Goal: Transaction & Acquisition: Purchase product/service

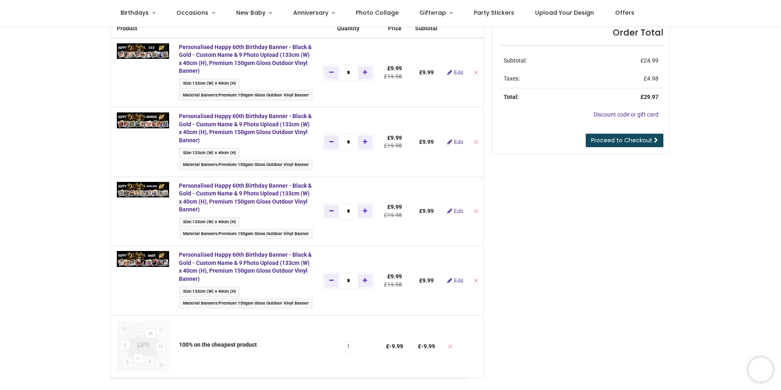
scroll to position [41, 0]
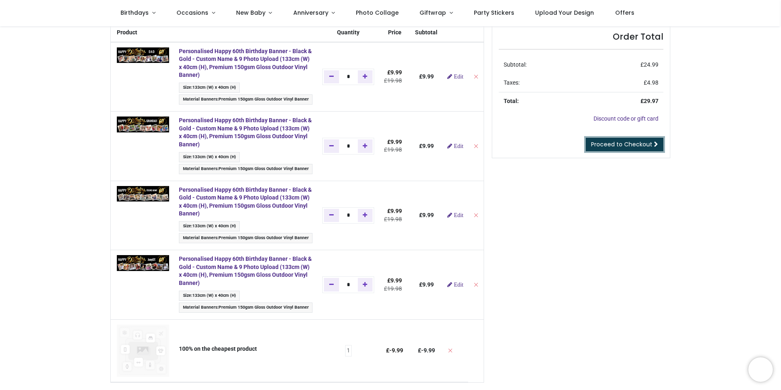
click at [638, 142] on span "Proceed to Checkout" at bounding box center [621, 144] width 61 height 8
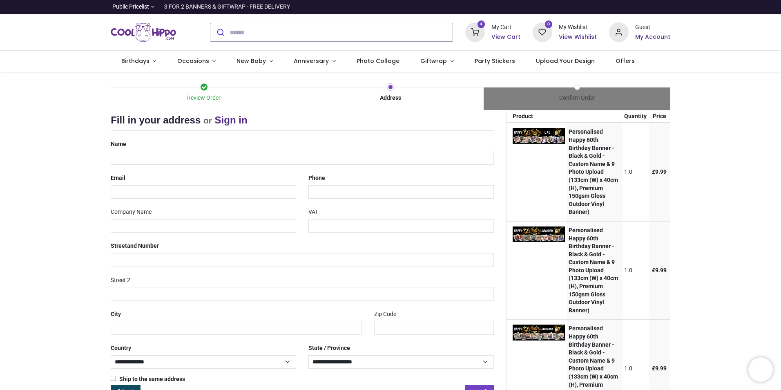
select select "***"
click at [179, 155] on input "text" at bounding box center [302, 158] width 383 height 14
type input "**********"
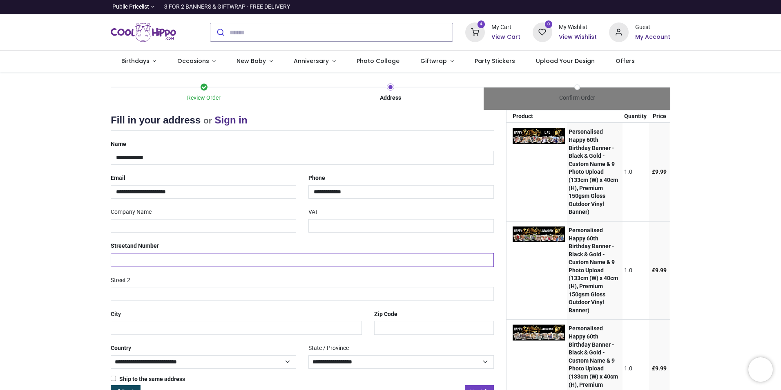
type input "**"
type input "**********"
type input "*******"
click at [158, 293] on input "text" at bounding box center [302, 294] width 383 height 14
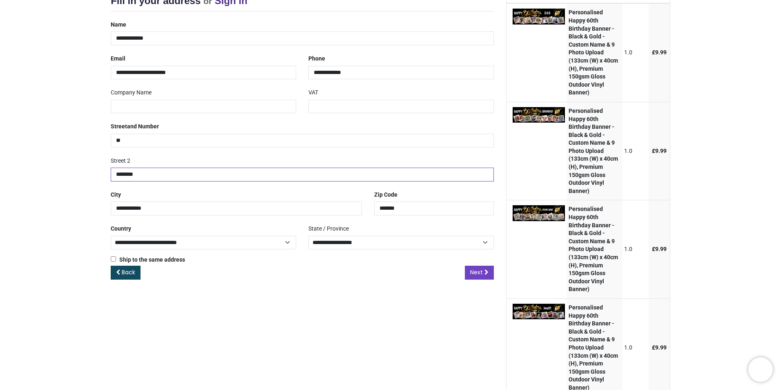
scroll to position [123, 0]
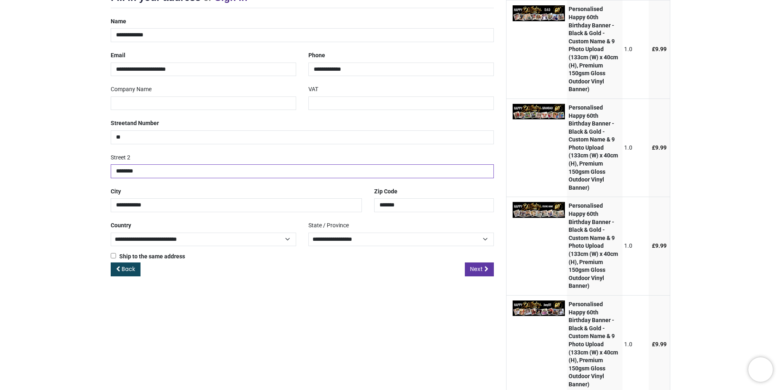
type input "********"
click at [479, 270] on span "Next" at bounding box center [476, 269] width 13 height 8
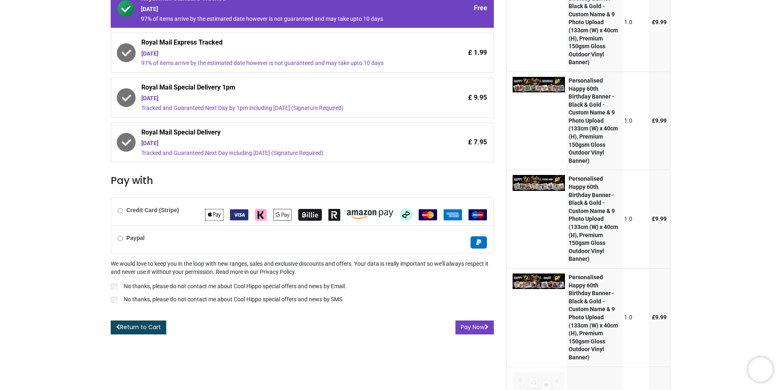
scroll to position [163, 0]
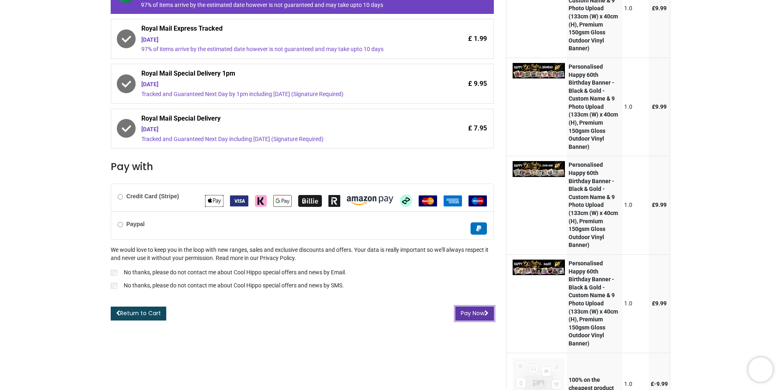
click at [467, 313] on button "Pay Now" at bounding box center [475, 314] width 38 height 14
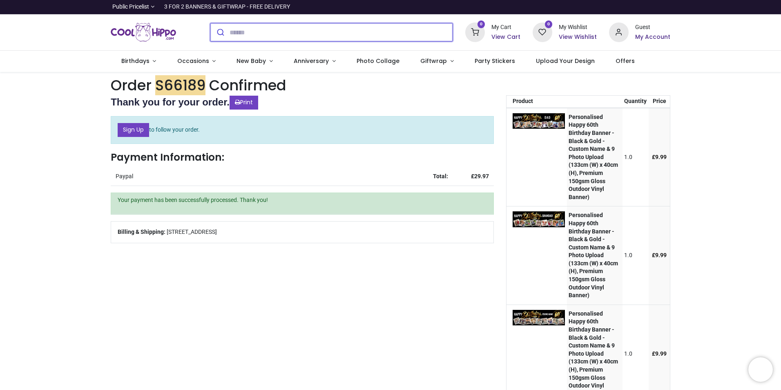
click at [266, 32] on input "search" at bounding box center [341, 32] width 223 height 18
type input "**********"
click at [210, 23] on button "submit" at bounding box center [219, 32] width 19 height 18
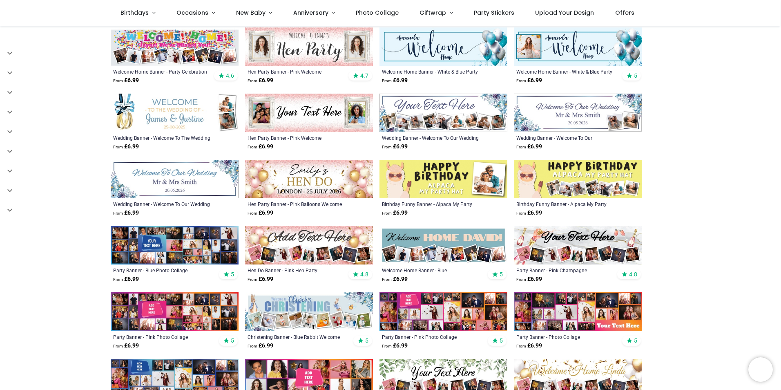
scroll to position [245, 0]
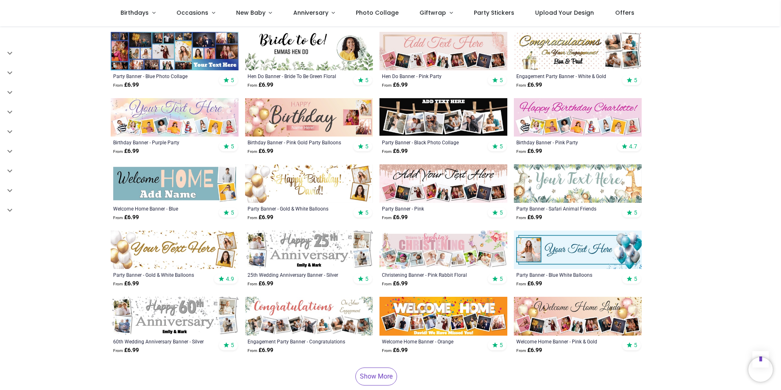
scroll to position [654, 0]
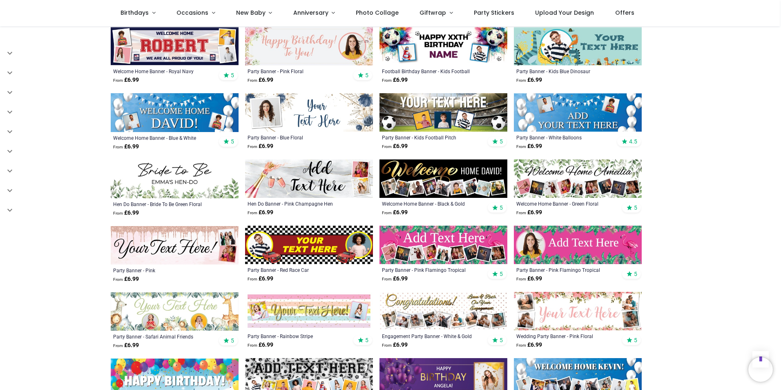
scroll to position [1144, 0]
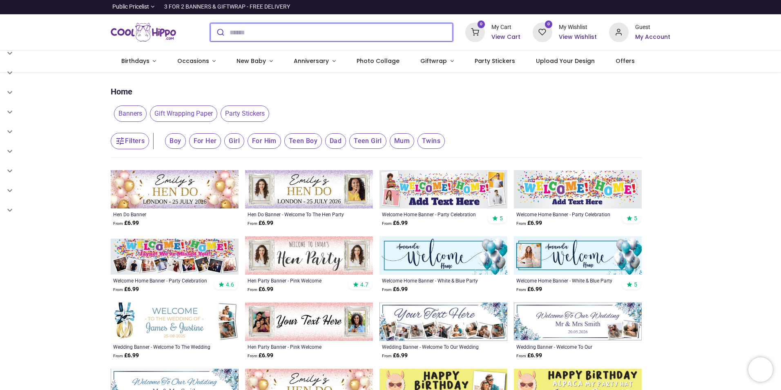
click at [261, 28] on input "search" at bounding box center [341, 32] width 223 height 18
type input "**********"
click at [210, 23] on button "submit" at bounding box center [219, 32] width 19 height 18
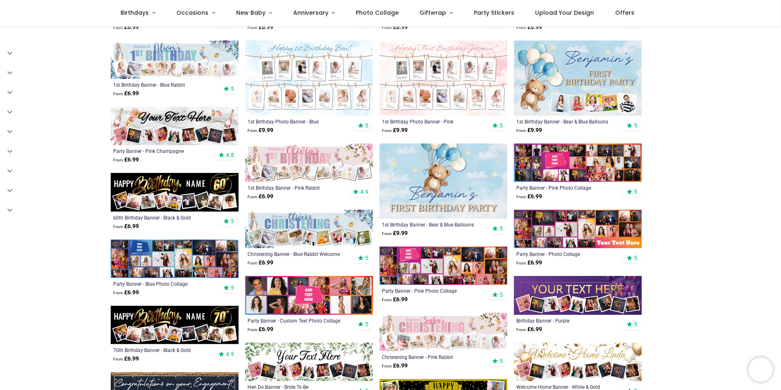
scroll to position [286, 0]
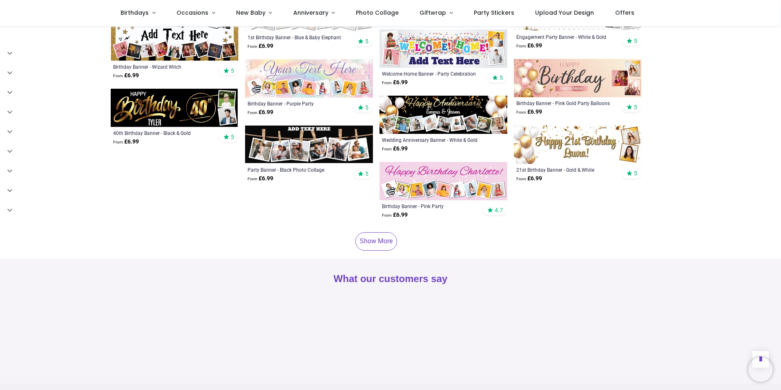
scroll to position [899, 0]
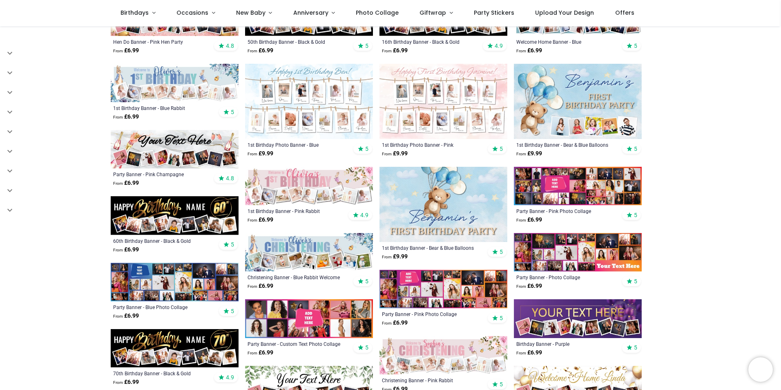
scroll to position [123, 0]
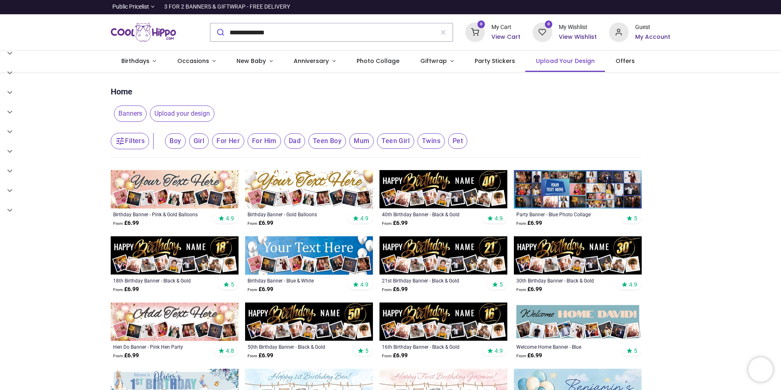
click at [568, 60] on span "Upload Your Design" at bounding box center [565, 61] width 59 height 8
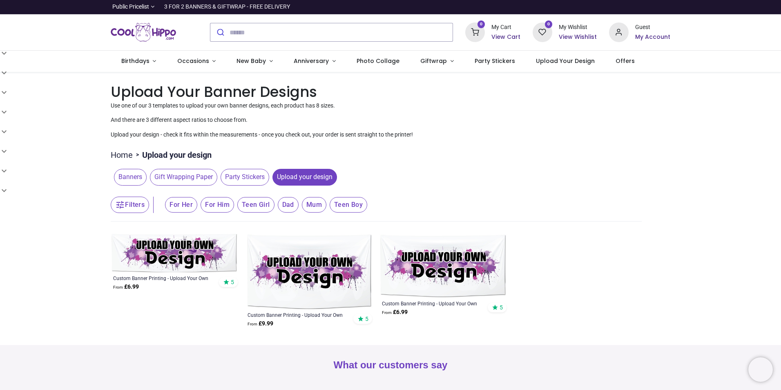
click at [293, 275] on img at bounding box center [309, 271] width 128 height 75
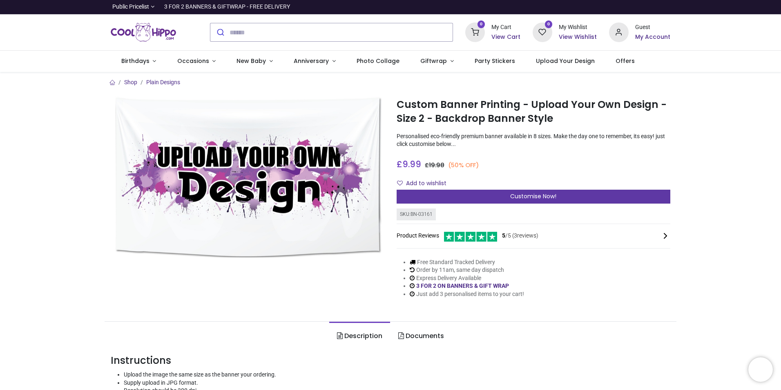
click at [528, 194] on span "Customise Now!" at bounding box center [533, 196] width 46 height 8
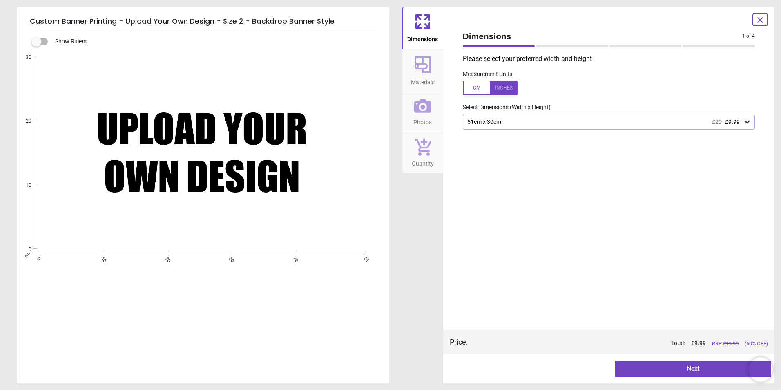
click at [745, 123] on icon at bounding box center [747, 122] width 8 height 8
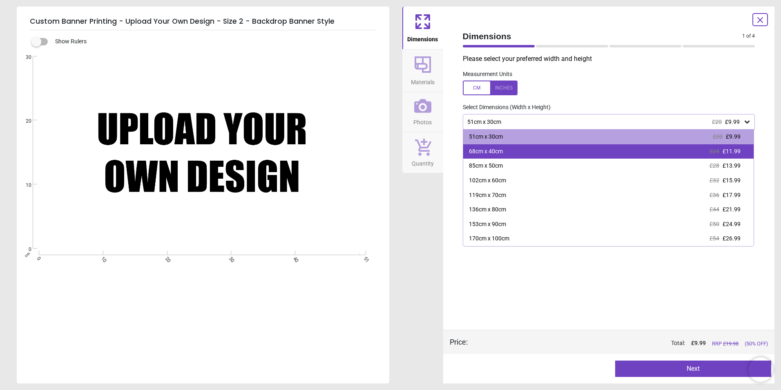
click at [634, 152] on div "68cm x 40cm £24 £11.99" at bounding box center [608, 151] width 291 height 15
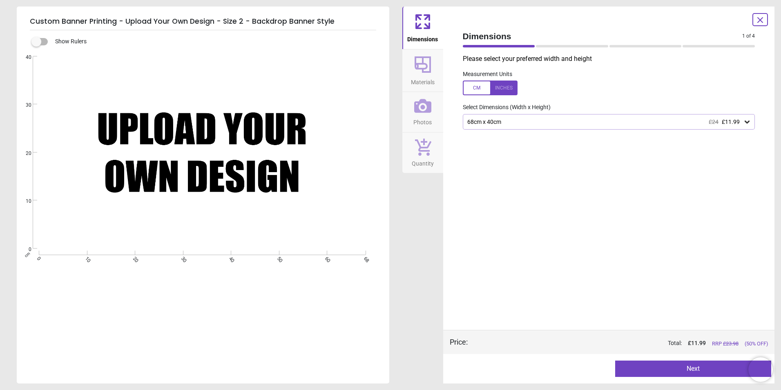
click at [417, 69] on icon at bounding box center [423, 65] width 20 height 20
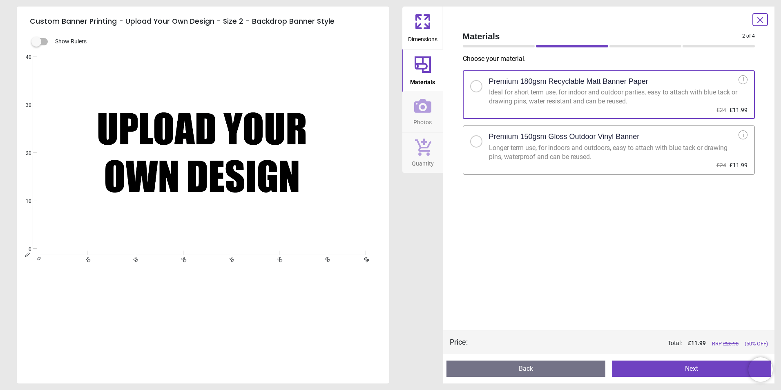
click at [479, 144] on div at bounding box center [476, 141] width 12 height 12
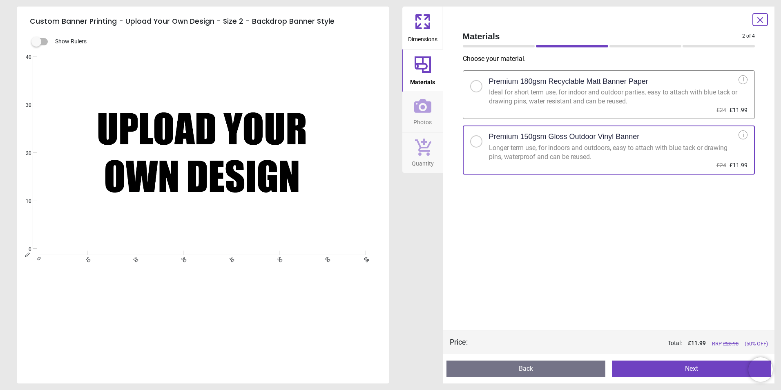
click at [689, 367] on button "Next" at bounding box center [691, 368] width 159 height 16
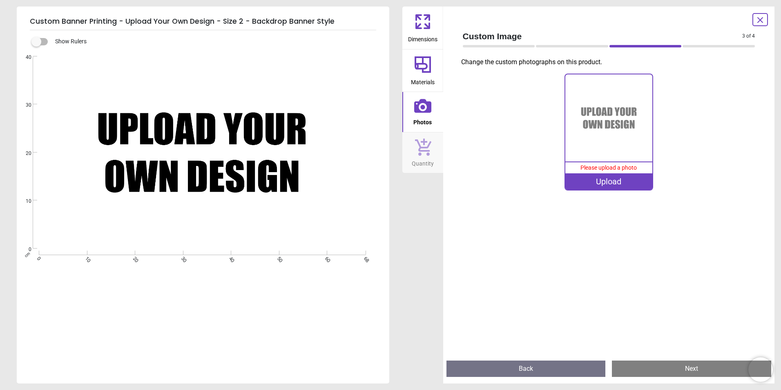
click at [611, 183] on div "Upload" at bounding box center [609, 181] width 87 height 16
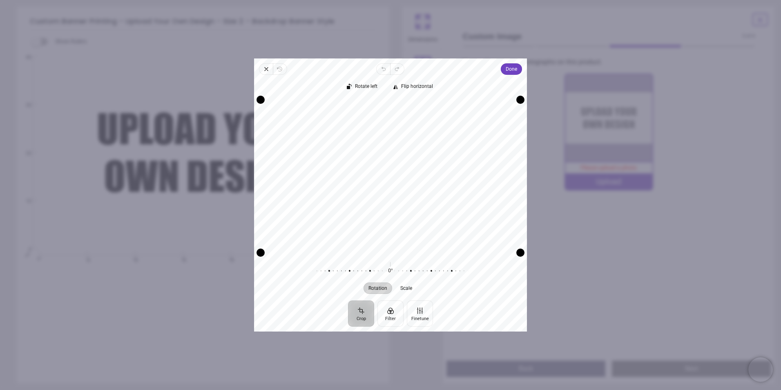
click at [378, 149] on div "Recenter" at bounding box center [391, 176] width 260 height 154
click at [407, 284] on button "Scale" at bounding box center [407, 287] width 22 height 11
drag, startPoint x: 393, startPoint y: 270, endPoint x: 444, endPoint y: 267, distance: 51.6
click at [444, 267] on div at bounding box center [479, 271] width 157 height 23
drag, startPoint x: 452, startPoint y: 270, endPoint x: 507, endPoint y: 262, distance: 55.7
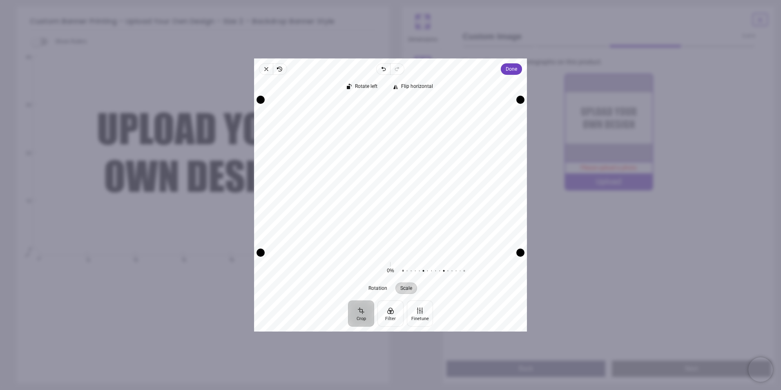
click at [515, 274] on div "0% Reset" at bounding box center [391, 271] width 262 height 23
drag, startPoint x: 421, startPoint y: 159, endPoint x: 418, endPoint y: 197, distance: 38.6
click at [418, 197] on div "Recenter" at bounding box center [391, 176] width 260 height 154
click at [510, 66] on span "Done" at bounding box center [511, 69] width 11 height 10
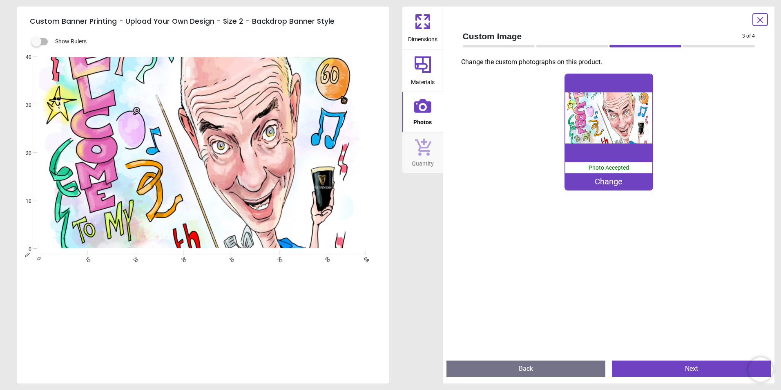
click at [616, 182] on div "Change" at bounding box center [609, 181] width 87 height 16
drag, startPoint x: 265, startPoint y: 104, endPoint x: 260, endPoint y: 133, distance: 29.1
click at [260, 133] on image at bounding box center [202, 152] width 326 height 191
click at [608, 182] on div "Change" at bounding box center [609, 181] width 87 height 16
click at [615, 181] on div "Change" at bounding box center [609, 181] width 87 height 16
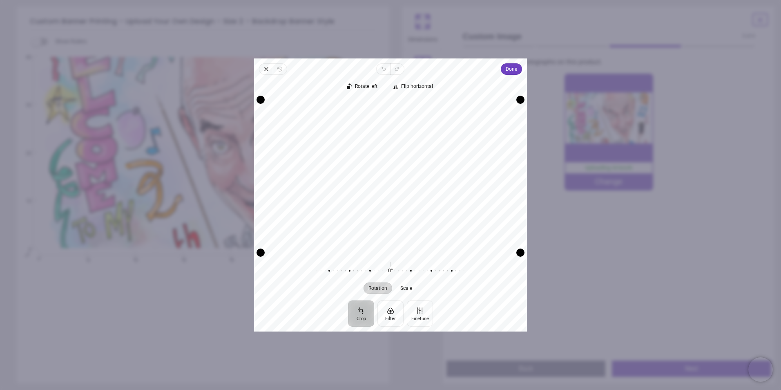
drag, startPoint x: 405, startPoint y: 148, endPoint x: 386, endPoint y: 188, distance: 44.1
click at [386, 188] on div "Recenter" at bounding box center [391, 176] width 260 height 154
click at [360, 310] on button "Crop" at bounding box center [361, 313] width 26 height 26
drag, startPoint x: 521, startPoint y: 253, endPoint x: 504, endPoint y: 300, distance: 49.8
click at [505, 301] on div "Close Revert Undo Redo Done Crop Filter Finetune Rotate left Flip horizontal Re…" at bounding box center [390, 194] width 273 height 273
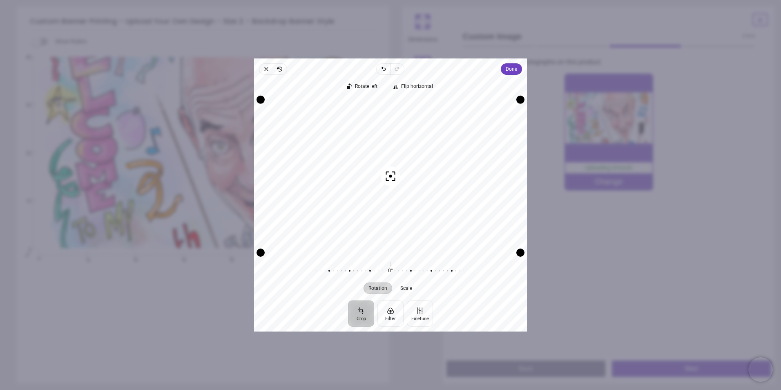
click at [389, 253] on div "Drag edge b" at bounding box center [391, 252] width 260 height 8
drag, startPoint x: 391, startPoint y: 251, endPoint x: 378, endPoint y: 291, distance: 41.9
click at [373, 299] on div "Rotate left Flip horizontal Recenter Rotation Scale 0° Reset" at bounding box center [390, 188] width 273 height 226
click at [393, 174] on icon "button" at bounding box center [391, 176] width 10 height 10
click at [422, 87] on span "Flip horizontal" at bounding box center [417, 86] width 32 height 5
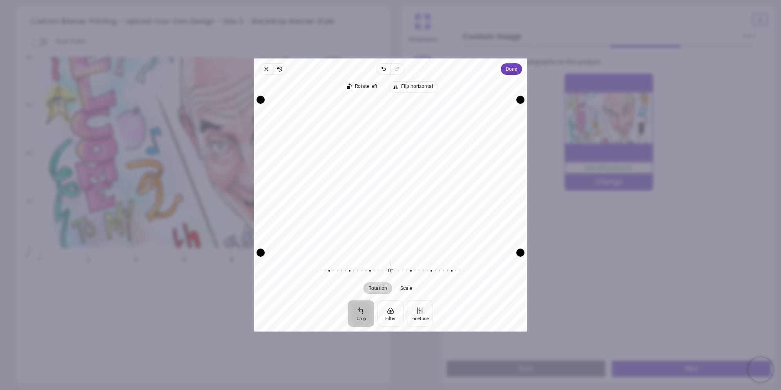
click at [421, 87] on span "Flip horizontal" at bounding box center [417, 86] width 32 height 5
click at [280, 69] on icon "button" at bounding box center [280, 69] width 4 height 4
drag, startPoint x: 414, startPoint y: 125, endPoint x: 417, endPoint y: 180, distance: 55.2
click at [417, 180] on div "Recenter" at bounding box center [391, 176] width 260 height 154
click at [419, 311] on button "Finetune" at bounding box center [420, 313] width 26 height 26
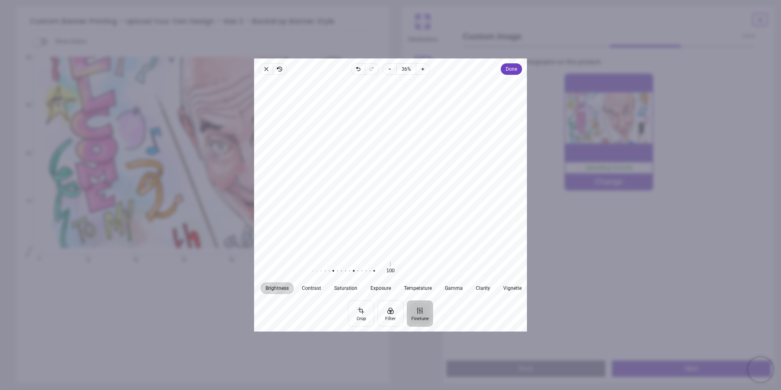
drag, startPoint x: 390, startPoint y: 270, endPoint x: 201, endPoint y: 263, distance: 189.7
click at [397, 235] on div "× Trustpilot Product Reviews 5 /5 ( 3 reviews) Jennifer Rose Very good quality …" at bounding box center [534, 205] width 274 height 59
click at [514, 68] on span "Done" at bounding box center [511, 69] width 11 height 10
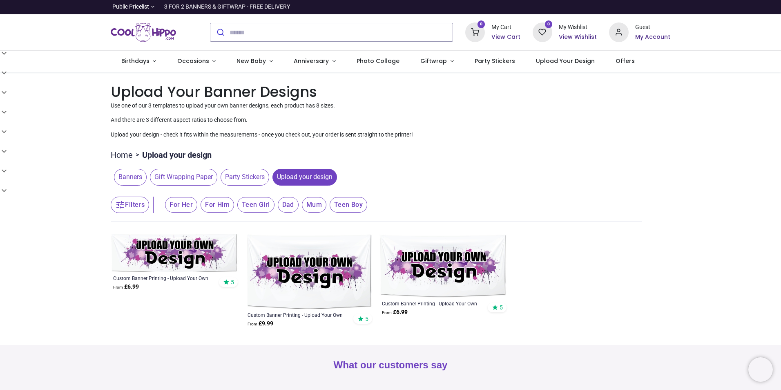
click at [311, 270] on img at bounding box center [309, 271] width 128 height 75
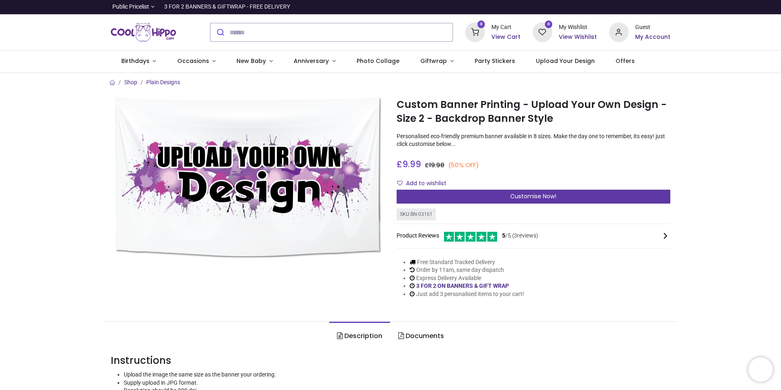
click at [551, 195] on span "Customise Now!" at bounding box center [533, 196] width 46 height 8
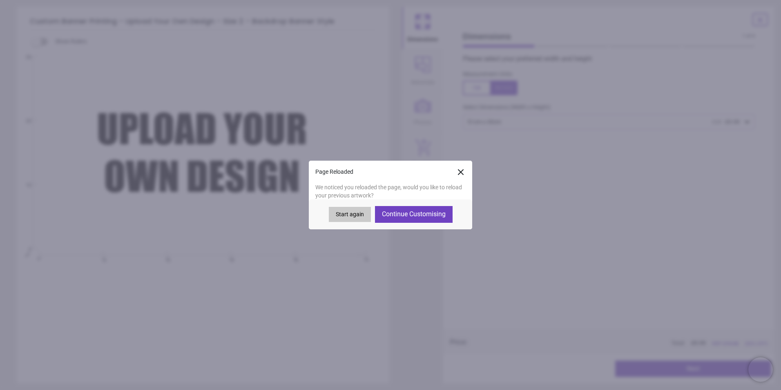
click at [401, 215] on button "Continue Customising" at bounding box center [414, 214] width 78 height 16
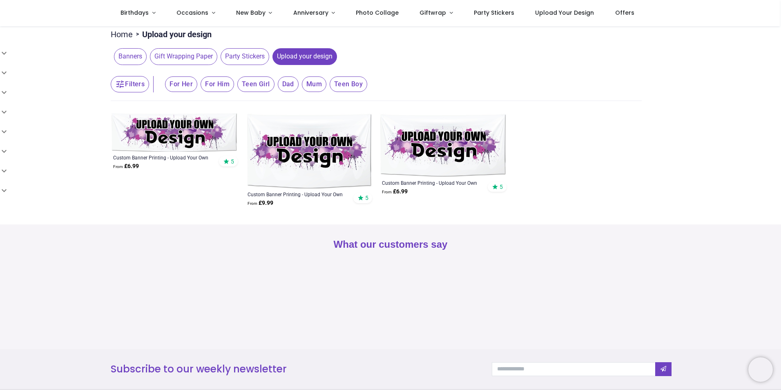
scroll to position [82, 0]
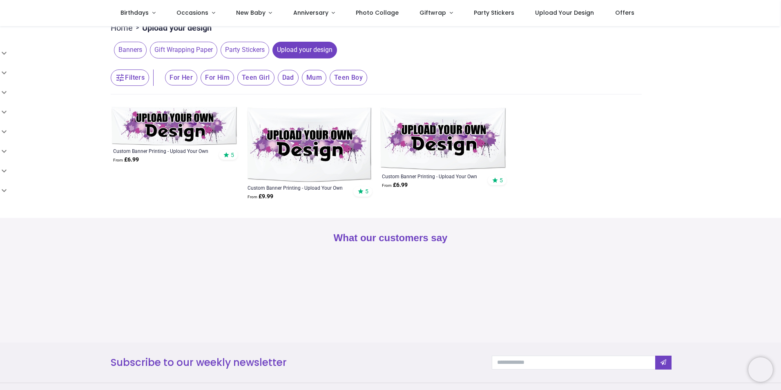
click at [316, 151] on img at bounding box center [309, 144] width 128 height 75
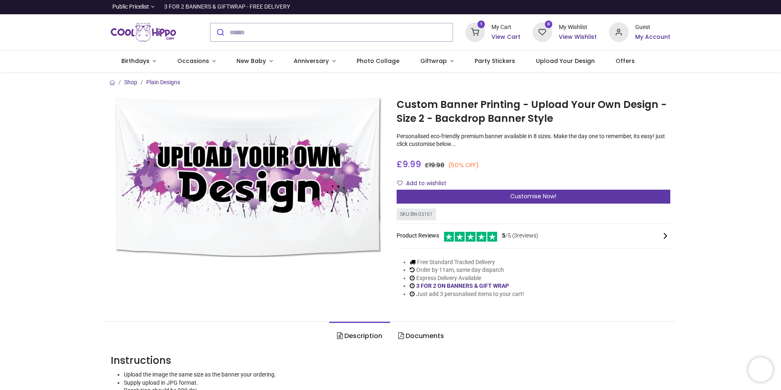
click at [510, 197] on span "Customise Now!" at bounding box center [533, 196] width 46 height 8
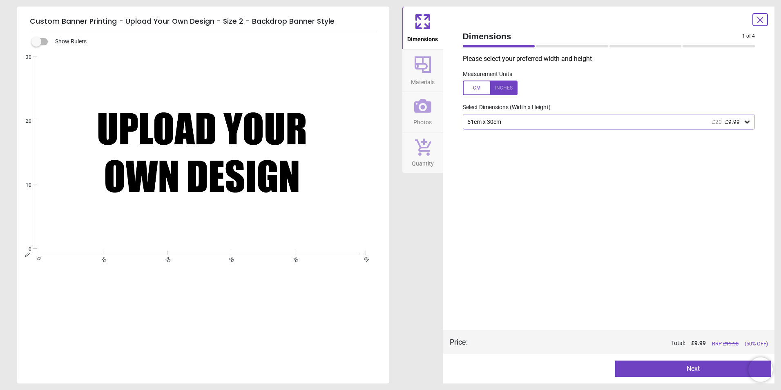
click at [432, 65] on icon at bounding box center [423, 65] width 20 height 20
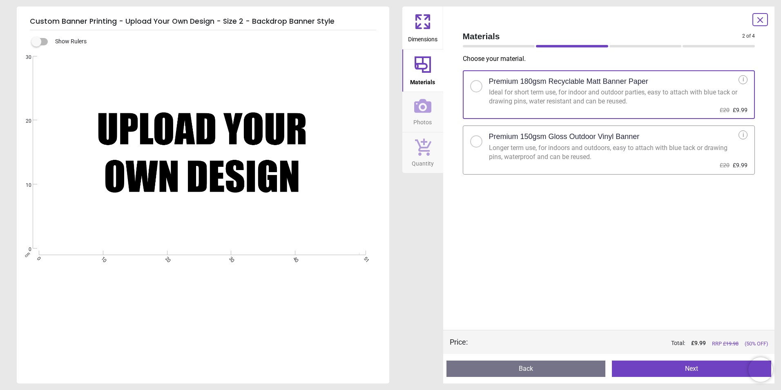
click at [415, 201] on div "Dimensions Materials Photos Quantity" at bounding box center [423, 195] width 41 height 377
click at [761, 20] on icon at bounding box center [760, 20] width 5 height 5
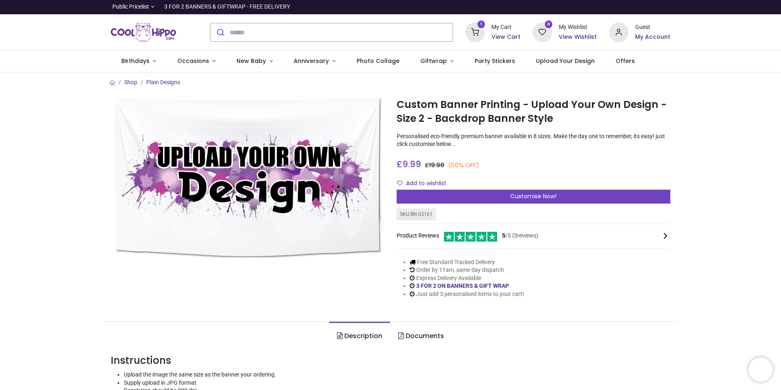
click at [476, 27] on icon at bounding box center [475, 32] width 20 height 20
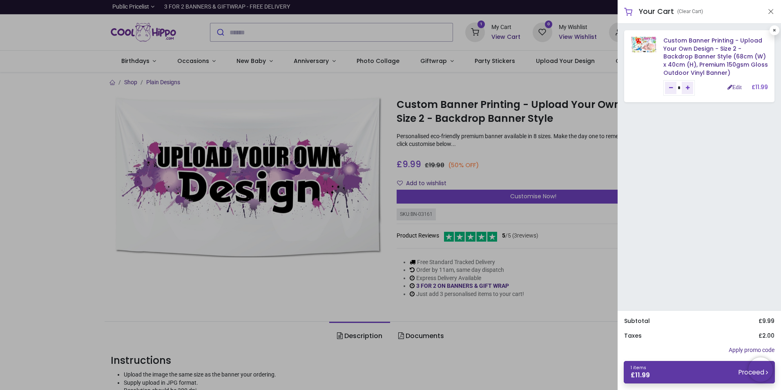
click at [685, 373] on link "1 items £ 11.99 Proceed" at bounding box center [699, 372] width 151 height 22
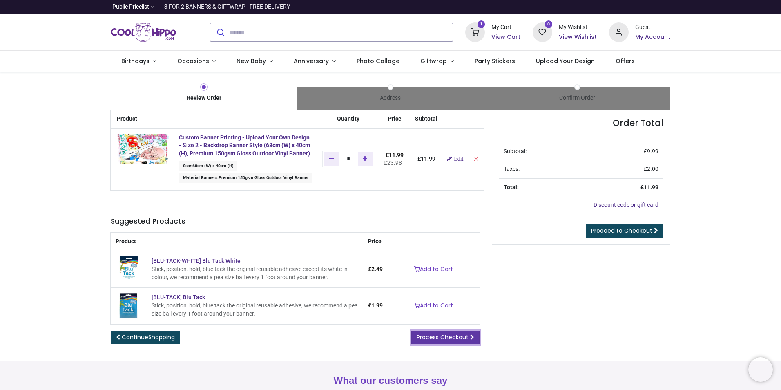
click at [459, 341] on span "Process Checkout" at bounding box center [443, 337] width 52 height 8
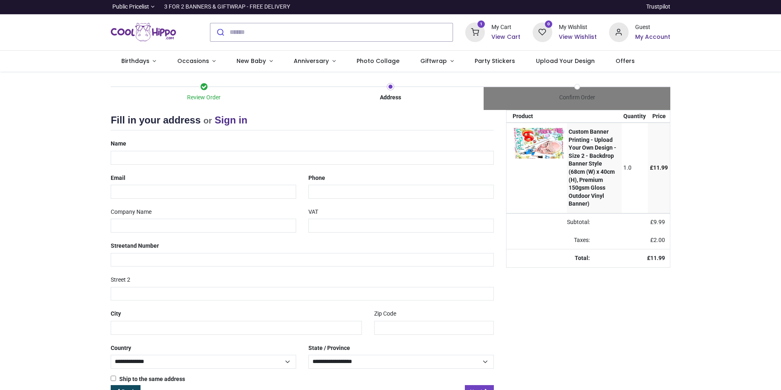
select select "***"
click at [158, 152] on input "text" at bounding box center [302, 158] width 383 height 14
type input "**********"
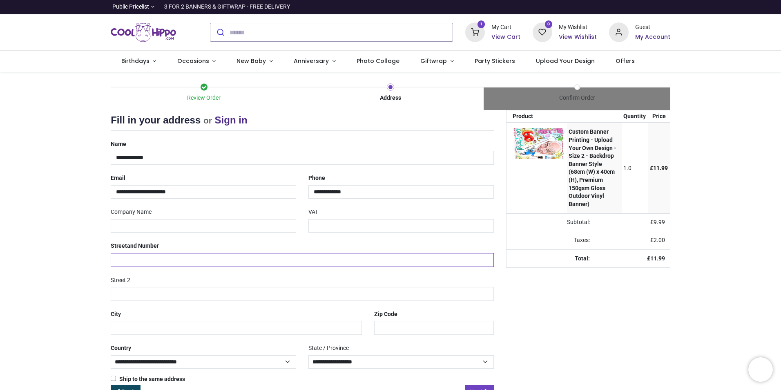
type input "**"
type input "********"
type input "**********"
type input "*******"
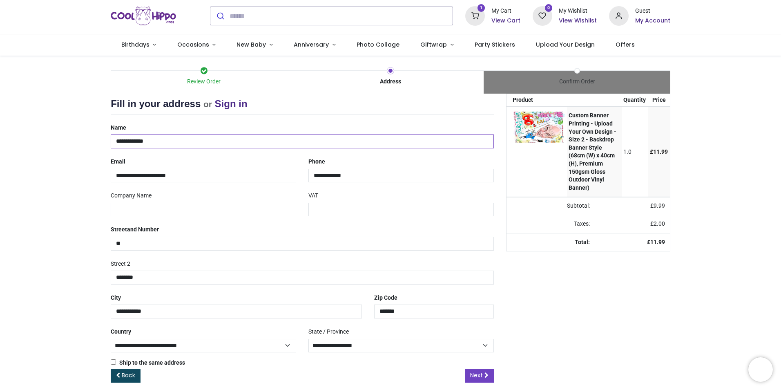
scroll to position [25, 0]
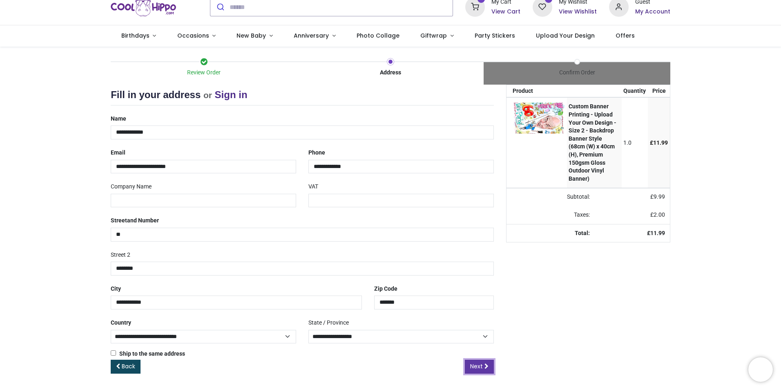
click at [472, 365] on span "Next" at bounding box center [476, 366] width 13 height 8
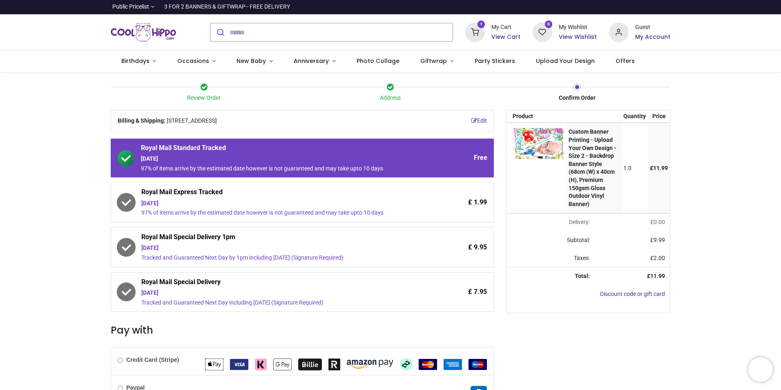
scroll to position [97, 0]
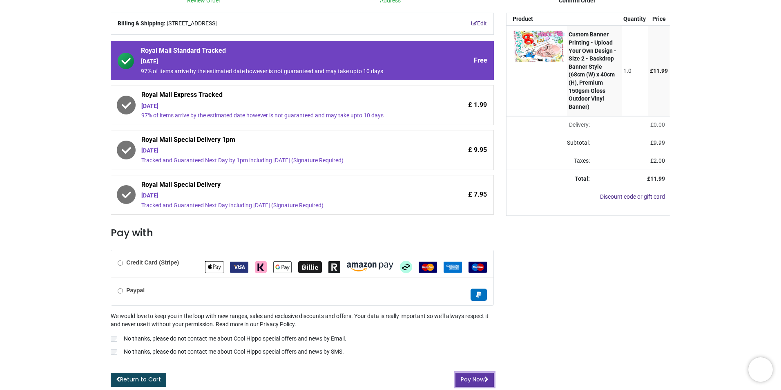
click at [476, 378] on button "Pay Now" at bounding box center [475, 380] width 38 height 14
